Goal: Navigation & Orientation: Understand site structure

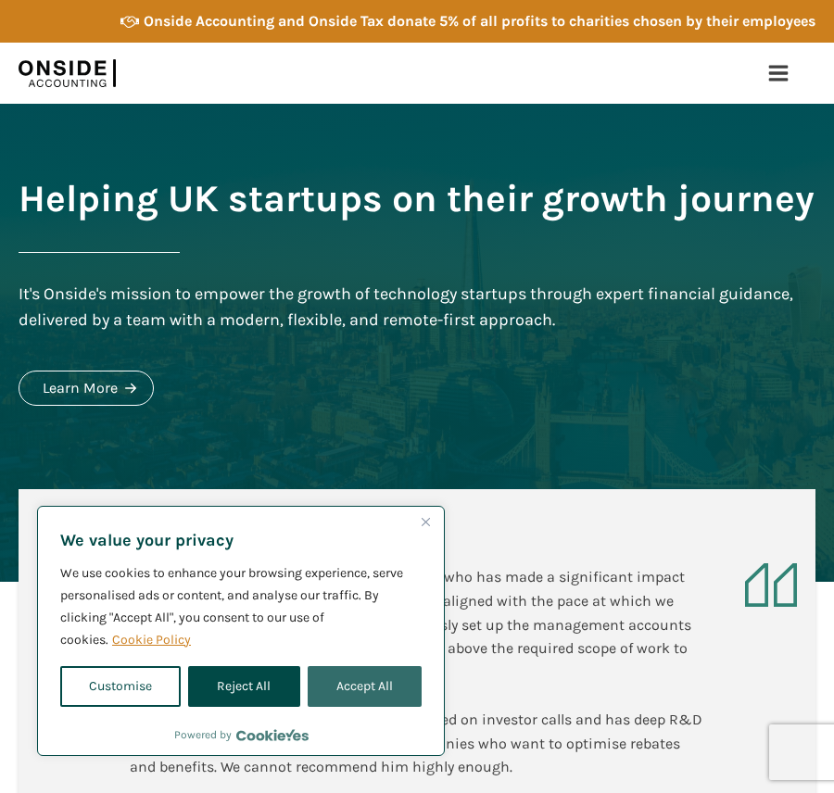
click at [354, 683] on button "Accept All" at bounding box center [365, 686] width 114 height 41
checkbox input "true"
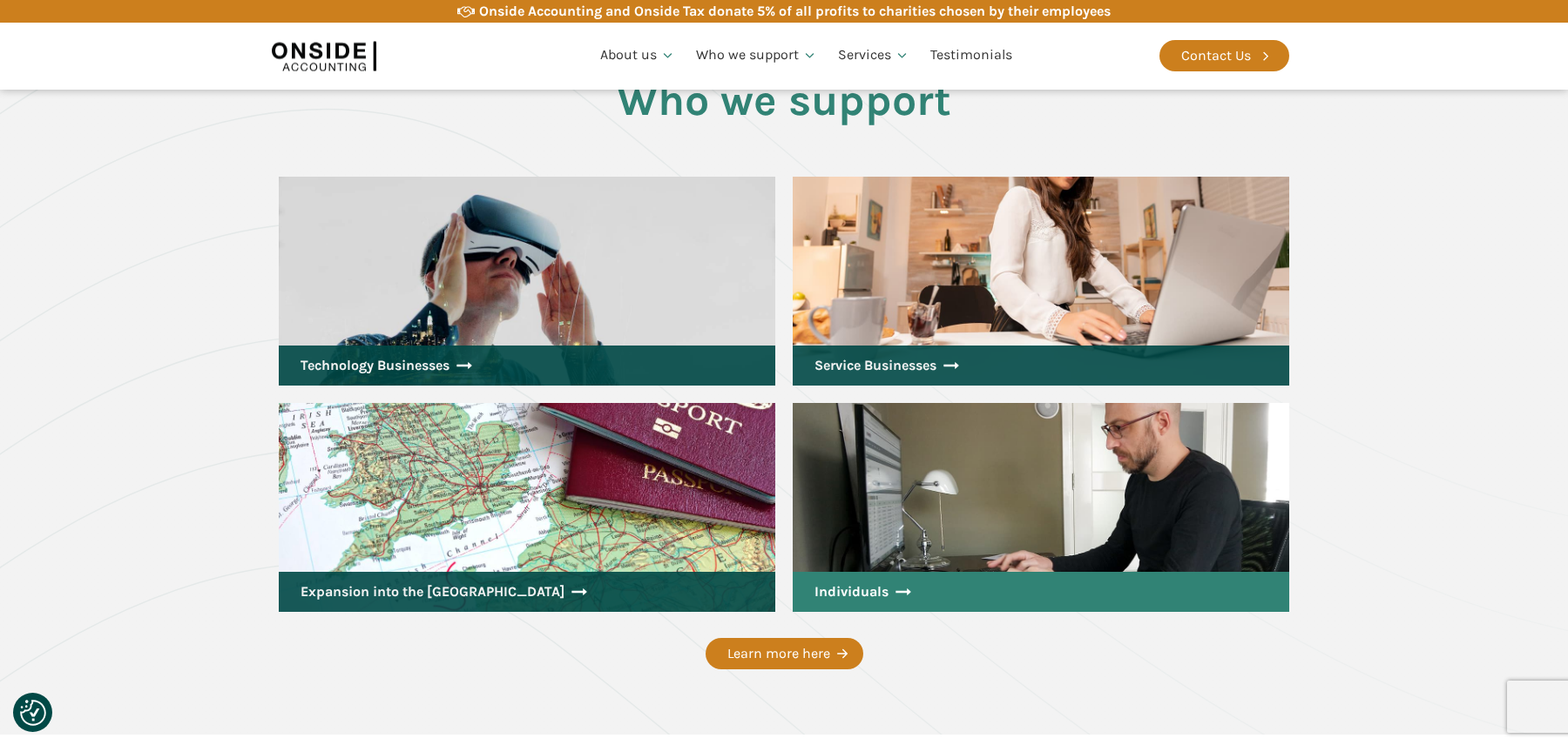
scroll to position [2246, 0]
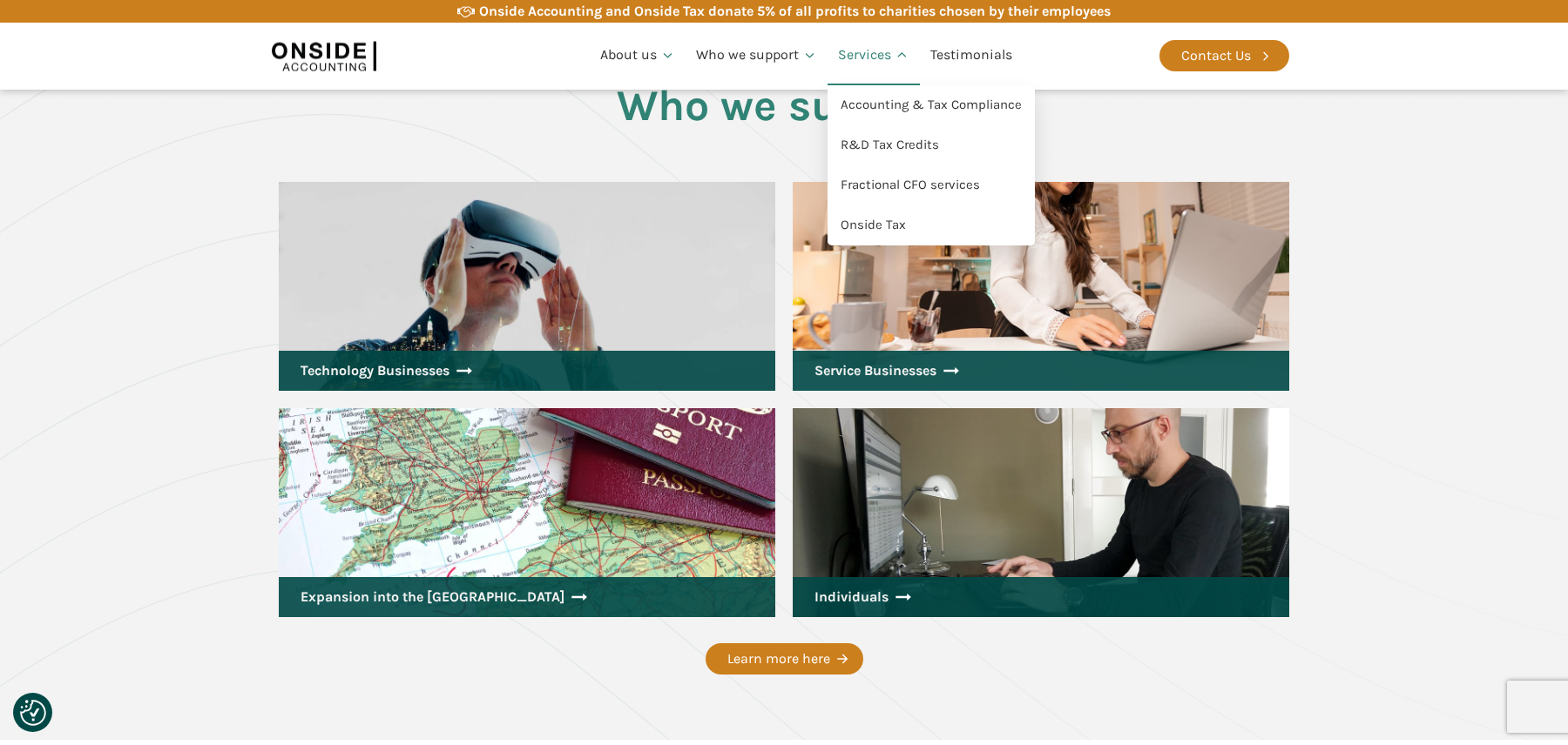
click at [783, 66] on link "Services" at bounding box center [873, 55] width 92 height 59
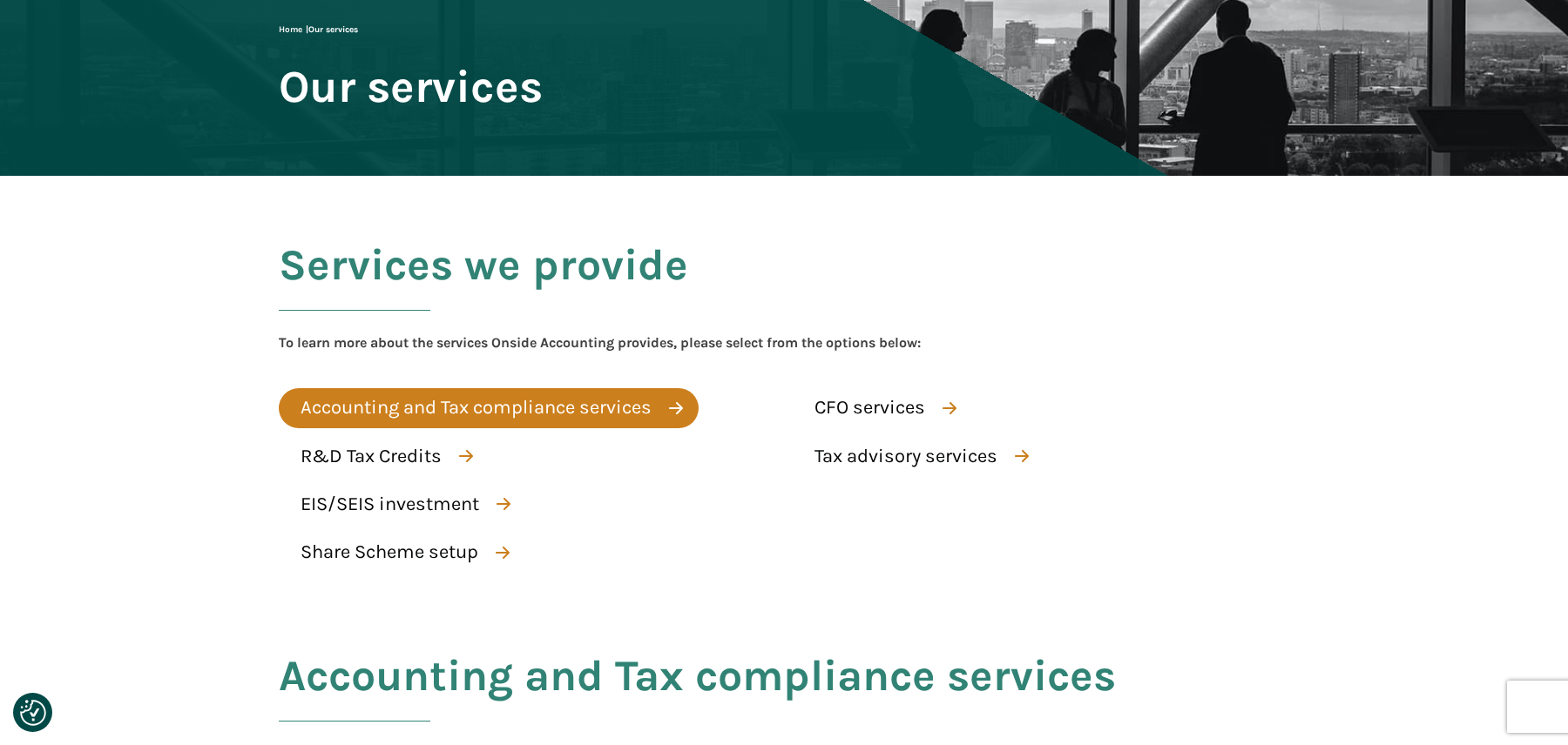
click at [579, 409] on div "Accounting and Tax compliance services" at bounding box center [477, 408] width 352 height 30
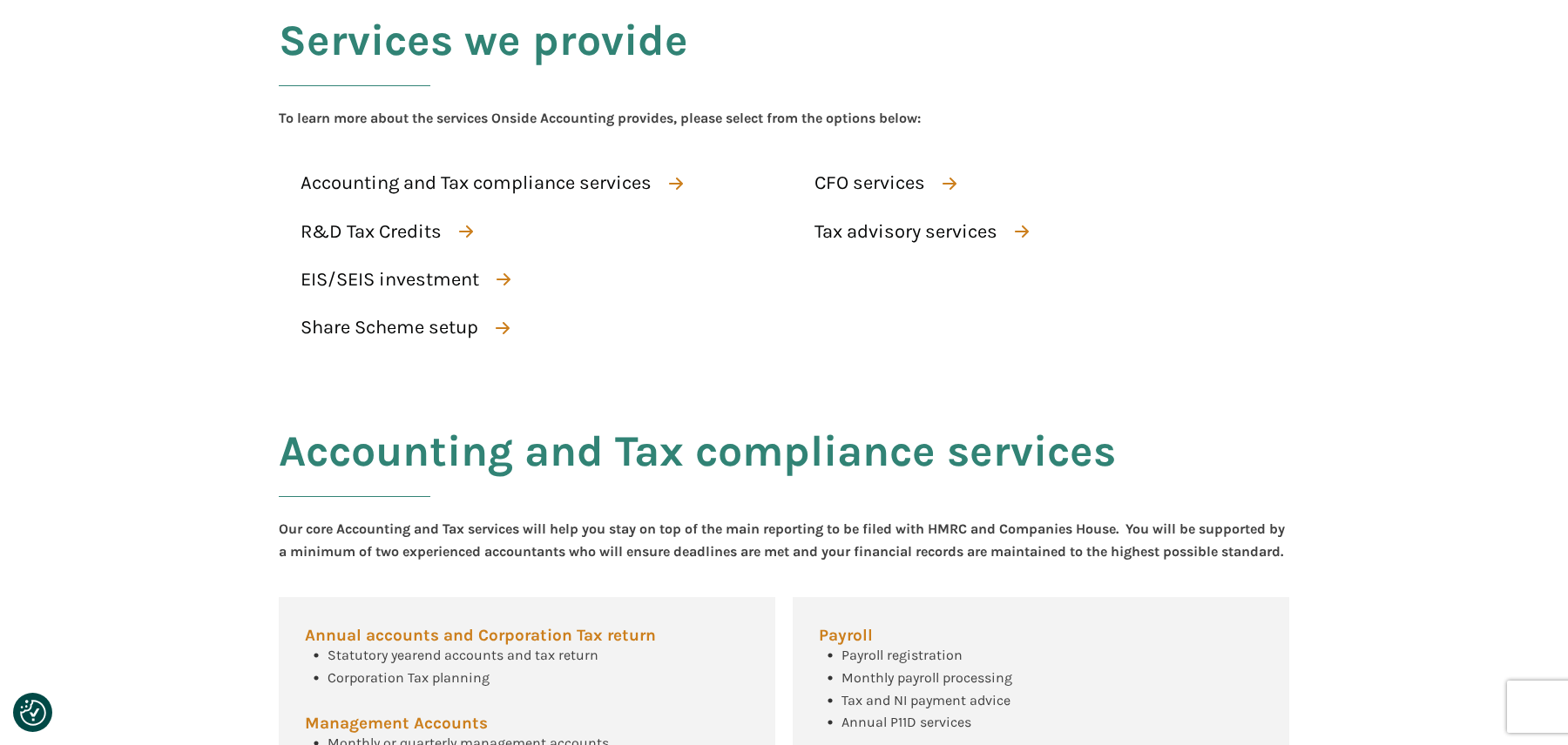
scroll to position [153, 0]
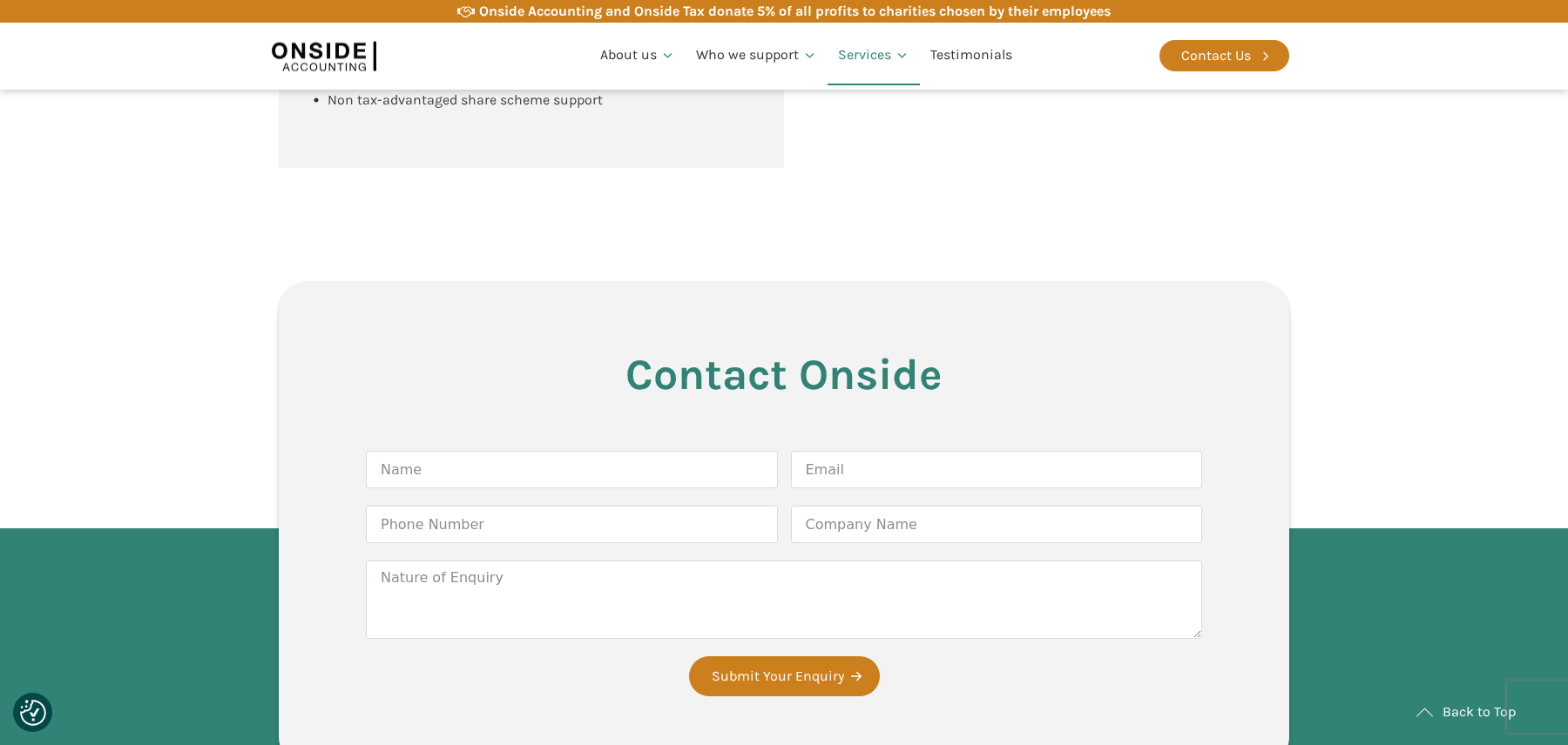
scroll to position [3018, 0]
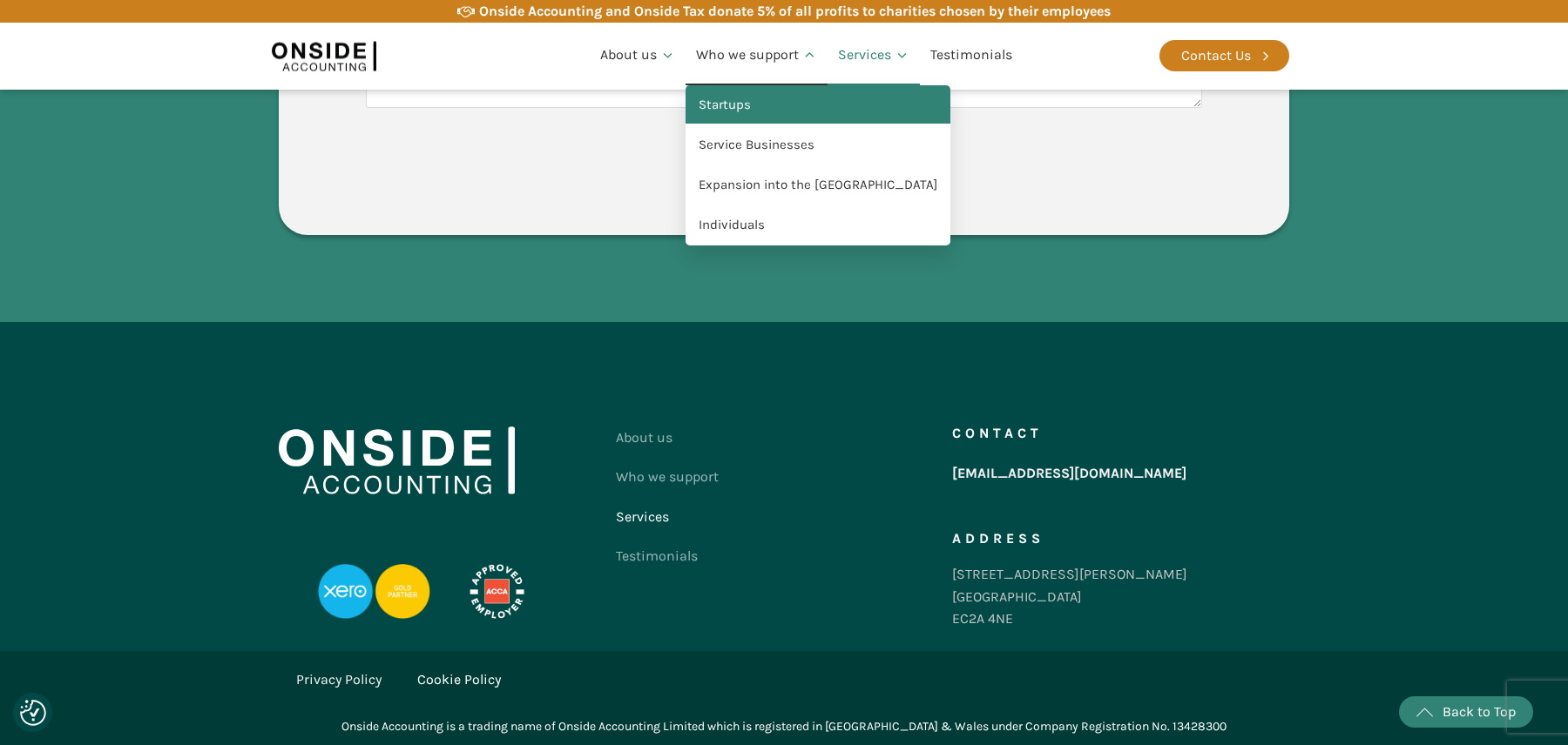
click at [753, 105] on link "Startups" at bounding box center [818, 105] width 265 height 40
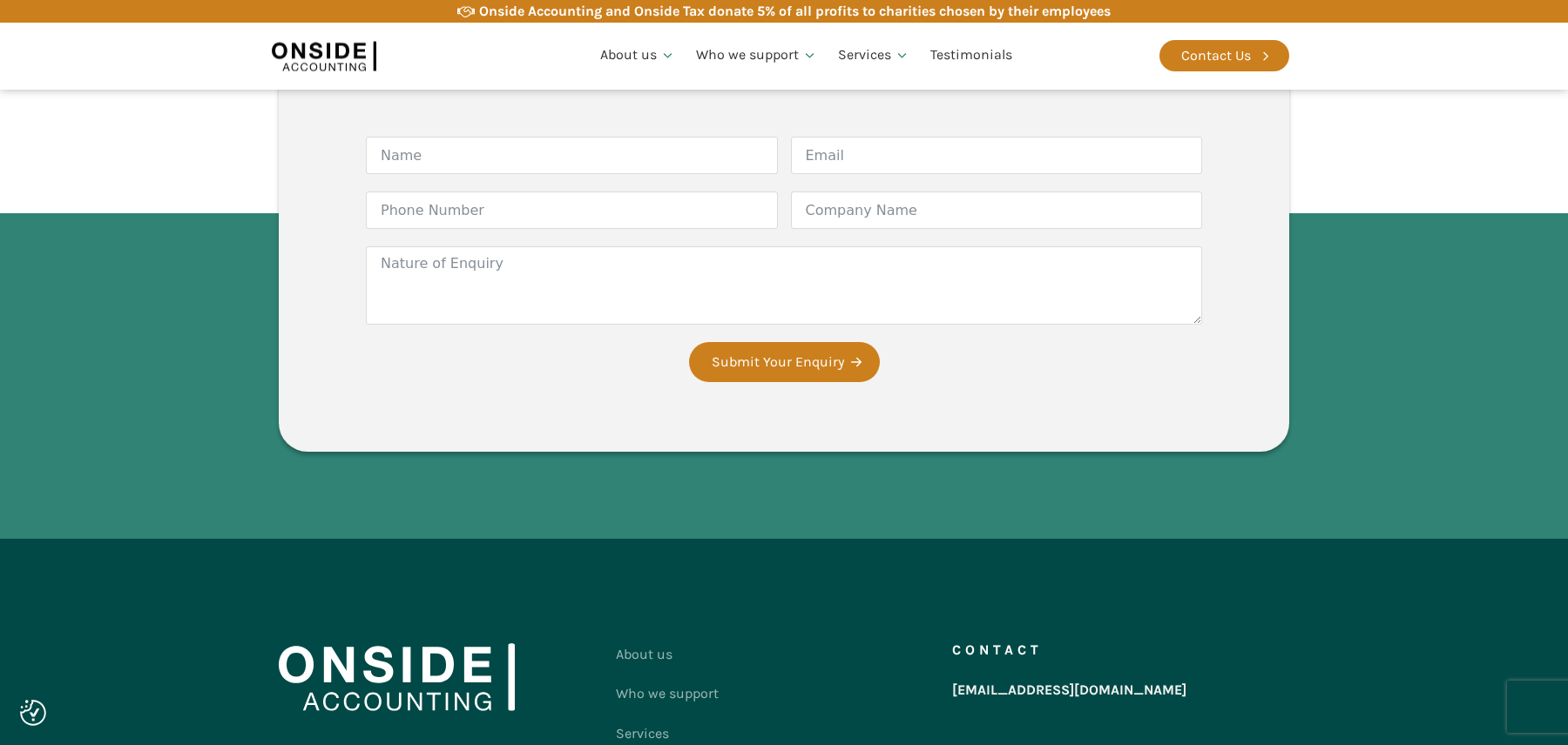
scroll to position [3135, 0]
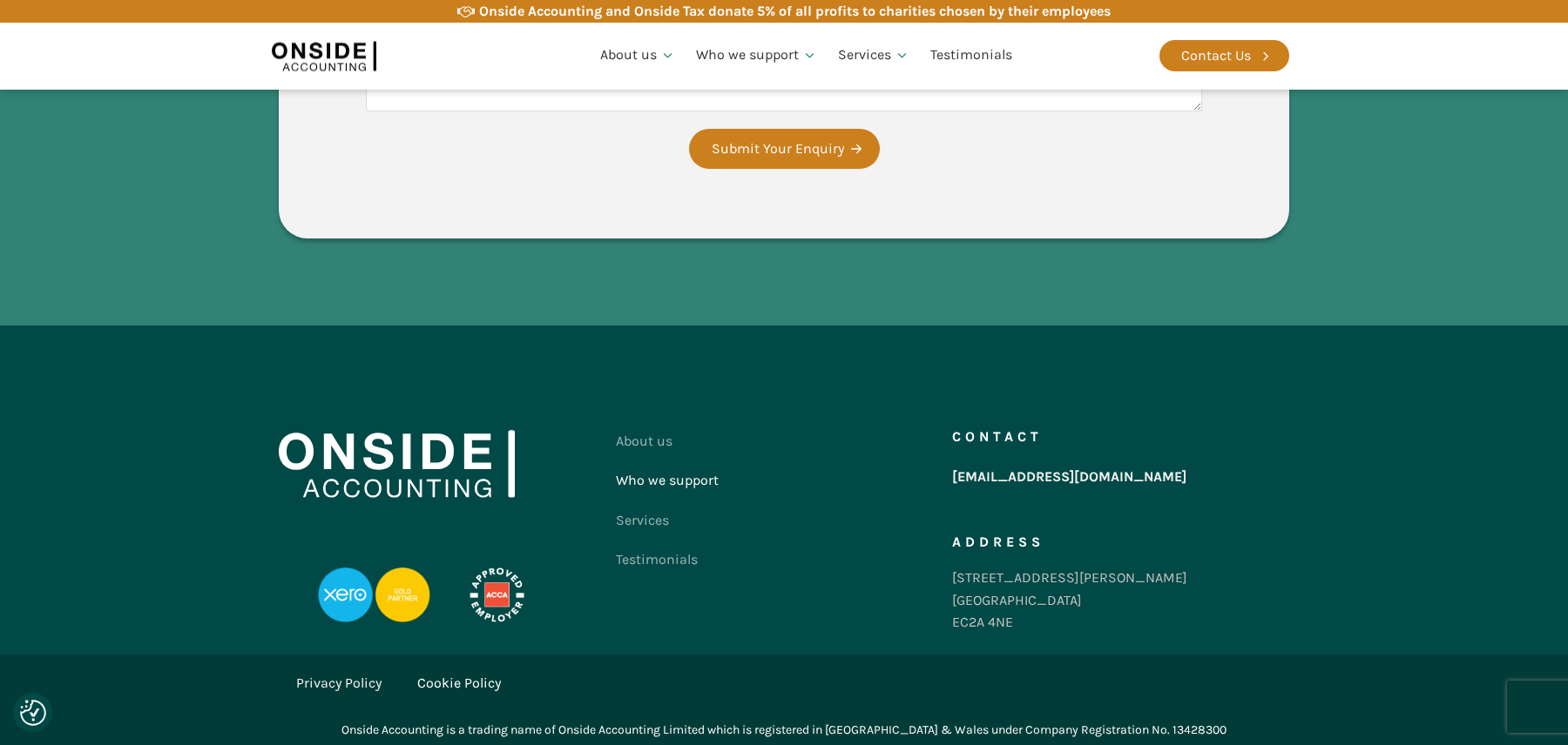
click at [677, 474] on link "Who we support" at bounding box center [666, 480] width 102 height 40
click at [640, 101] on link "Who we are" at bounding box center [636, 105] width 94 height 40
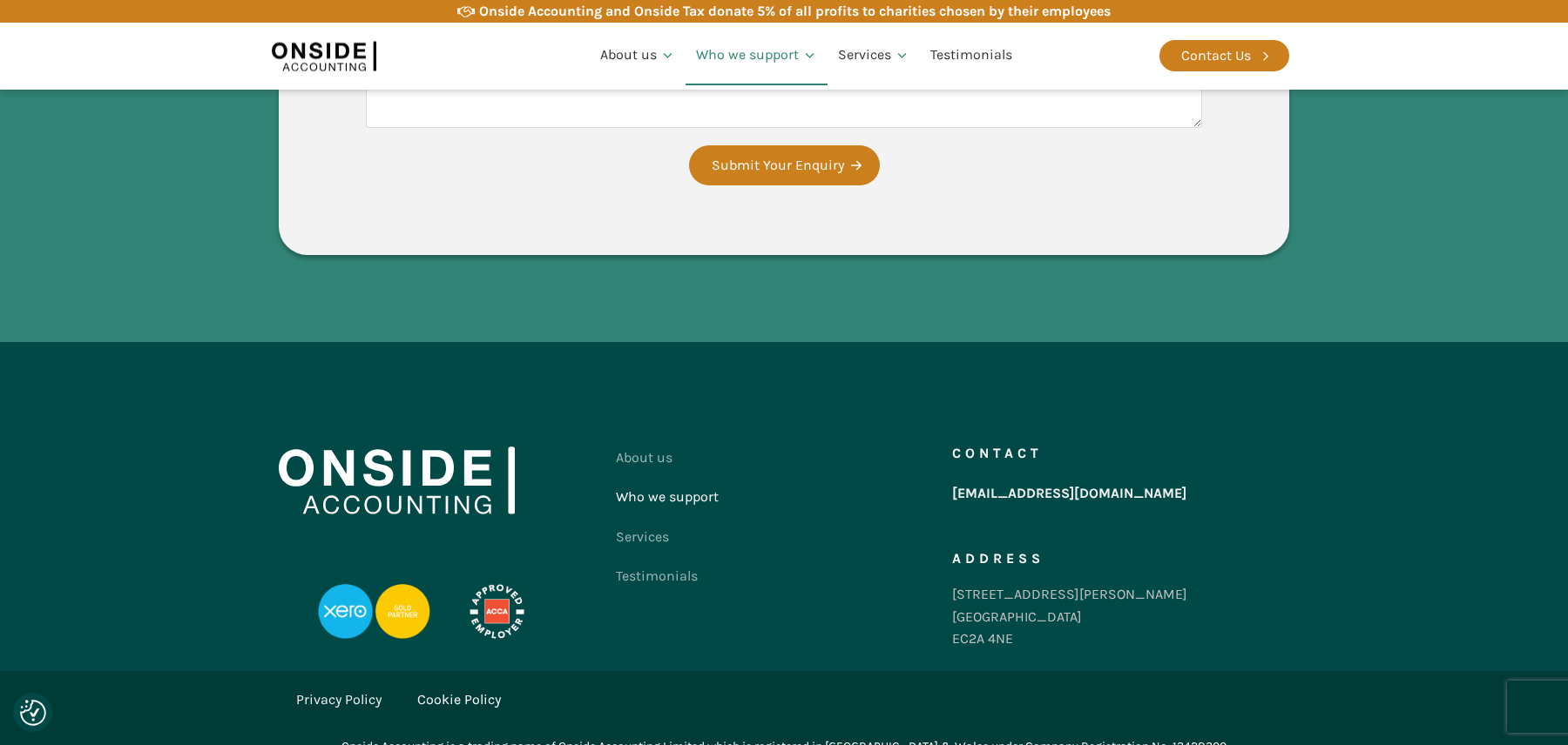
scroll to position [2220, 0]
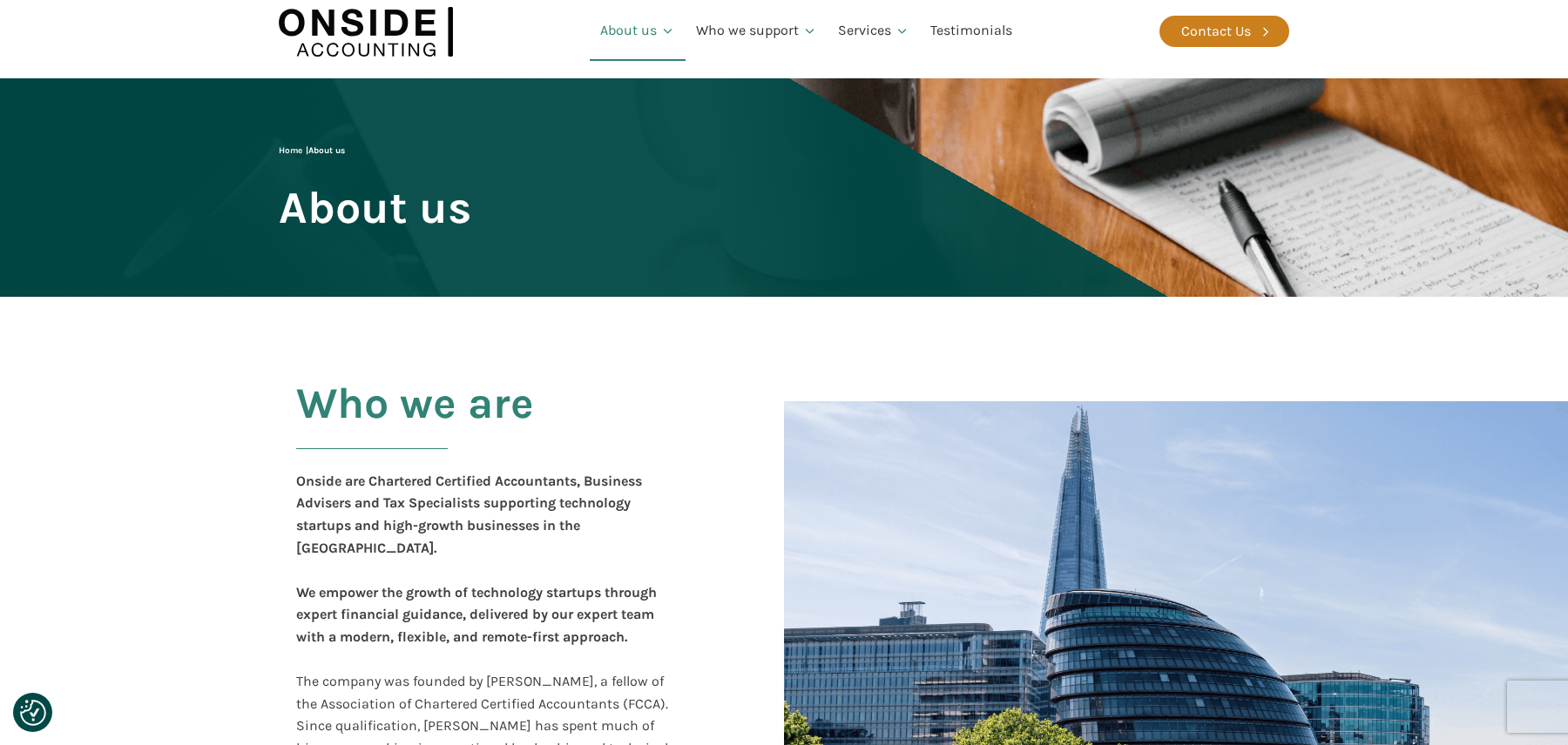
scroll to position [6, 0]
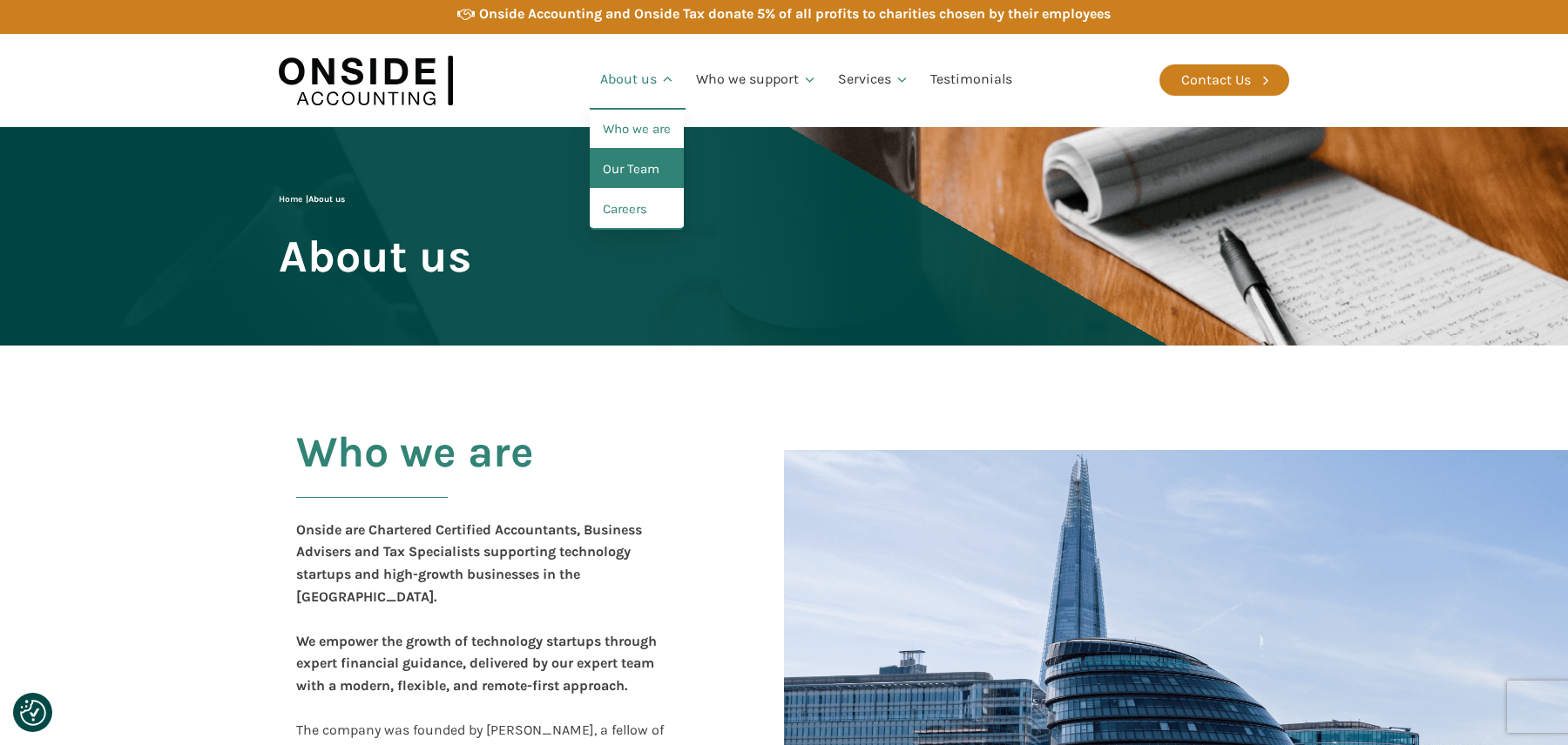
click at [630, 164] on link "Our Team" at bounding box center [636, 169] width 94 height 40
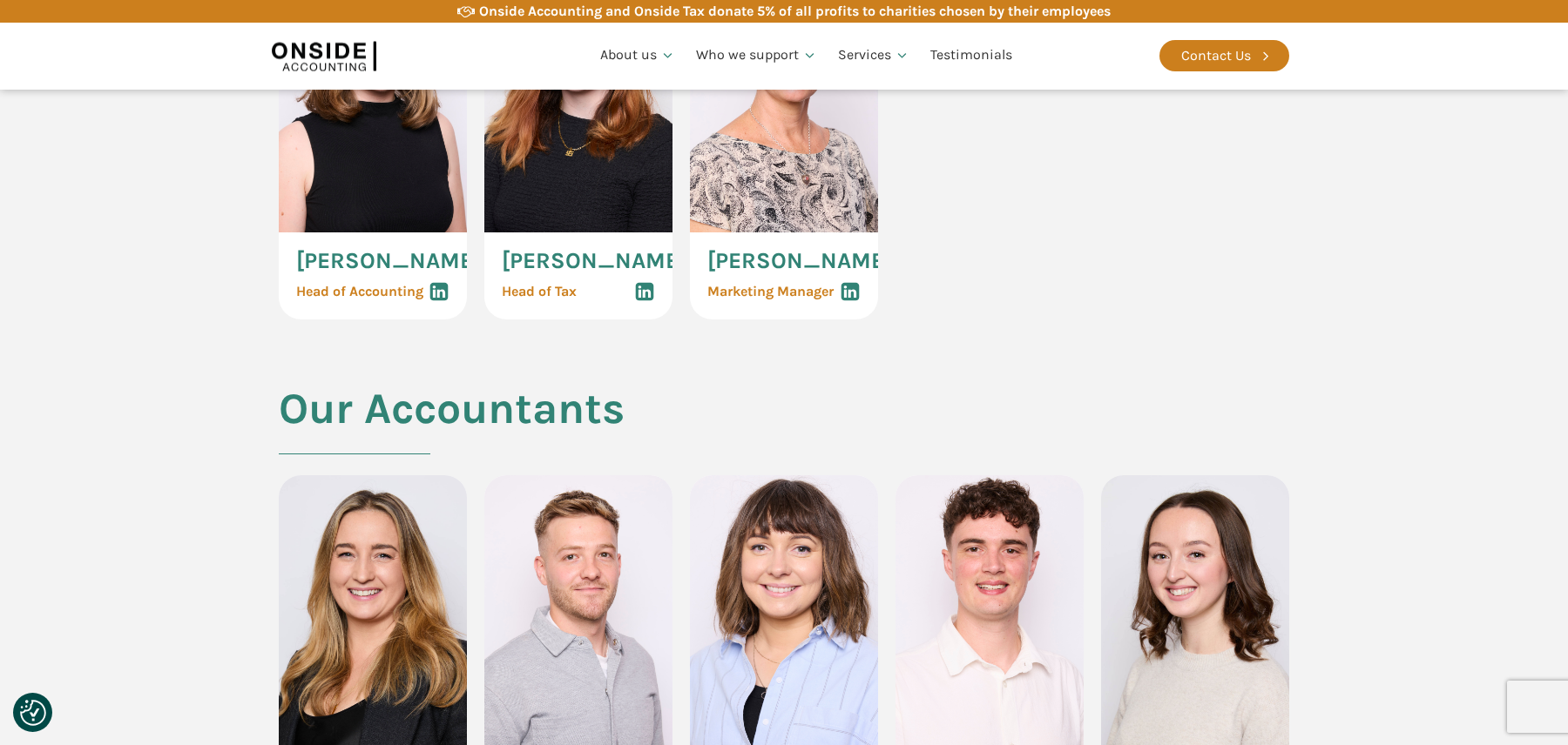
scroll to position [1272, 0]
